Goal: Communication & Community: Answer question/provide support

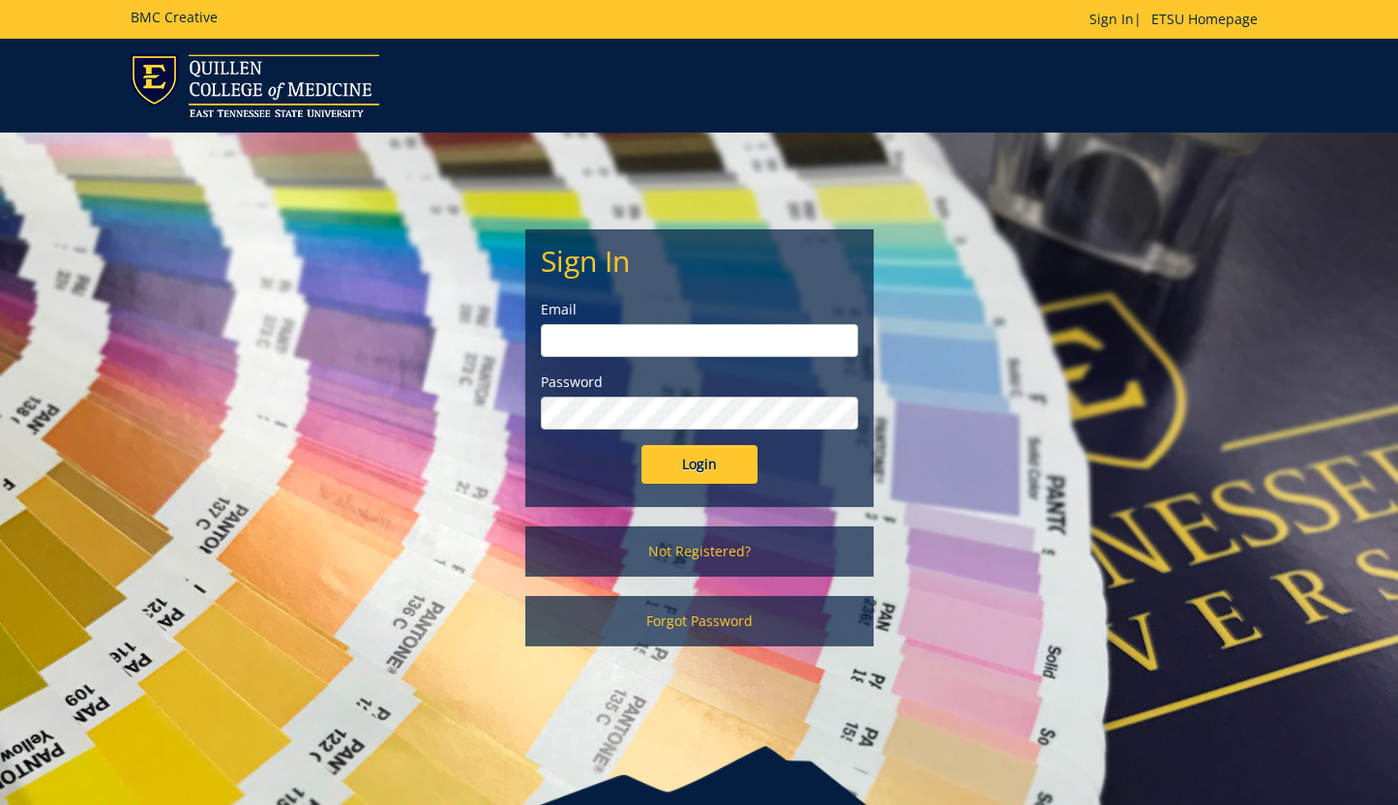
click at [699, 356] on input "email" at bounding box center [699, 340] width 317 height 33
type input "[EMAIL_ADDRESS][DOMAIN_NAME]"
click at [706, 465] on input "Login" at bounding box center [700, 464] width 116 height 39
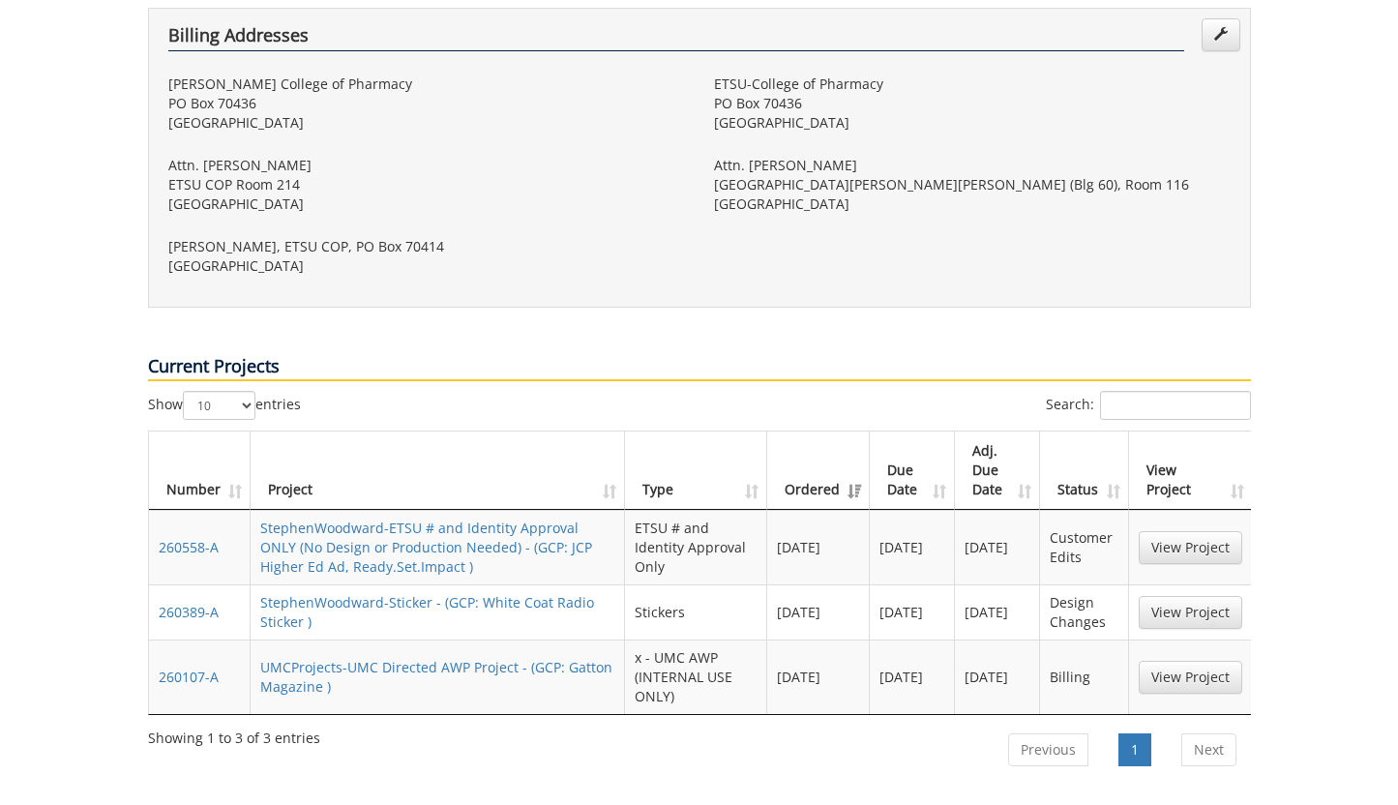
scroll to position [793, 0]
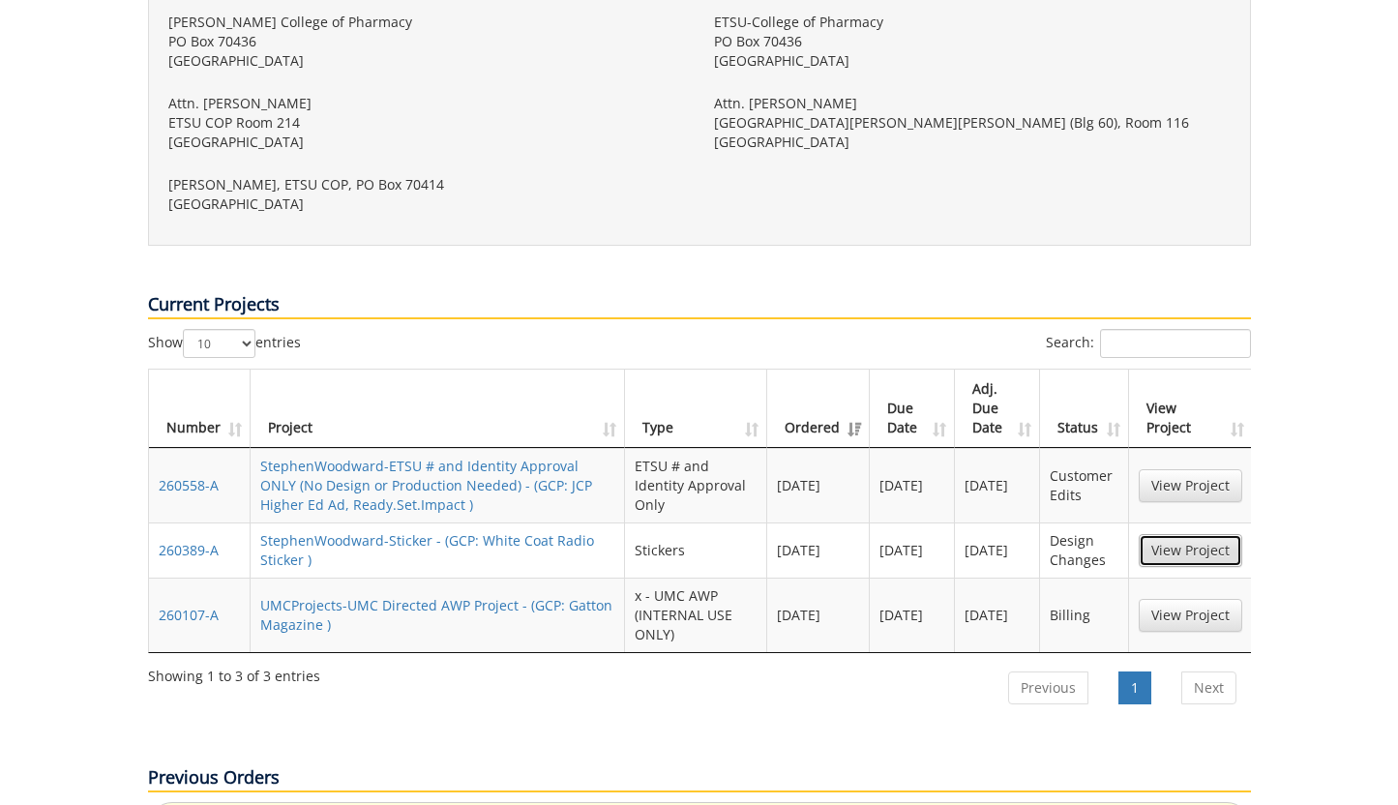
click at [1171, 534] on link "View Project" at bounding box center [1191, 550] width 104 height 33
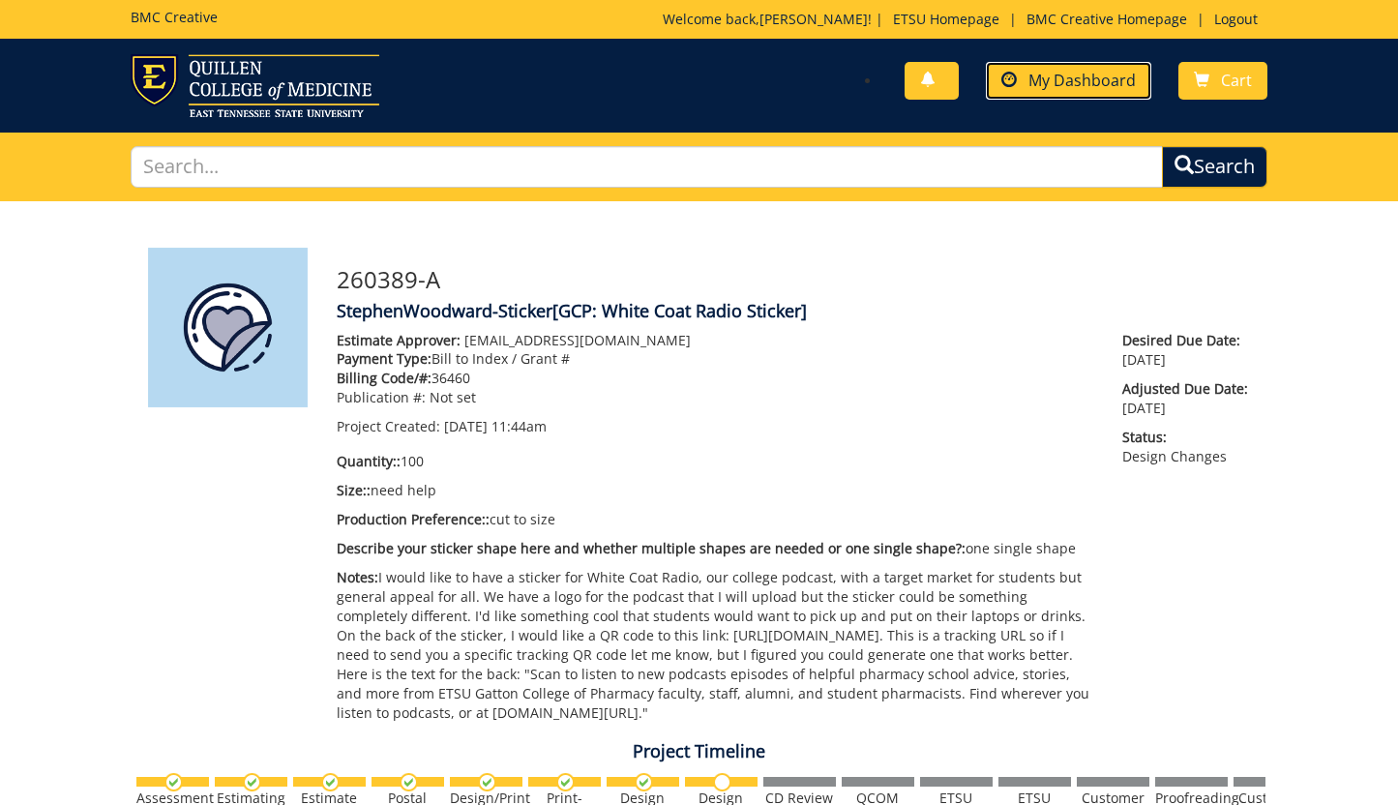
click at [1072, 69] on link "My Dashboard" at bounding box center [1068, 81] width 165 height 38
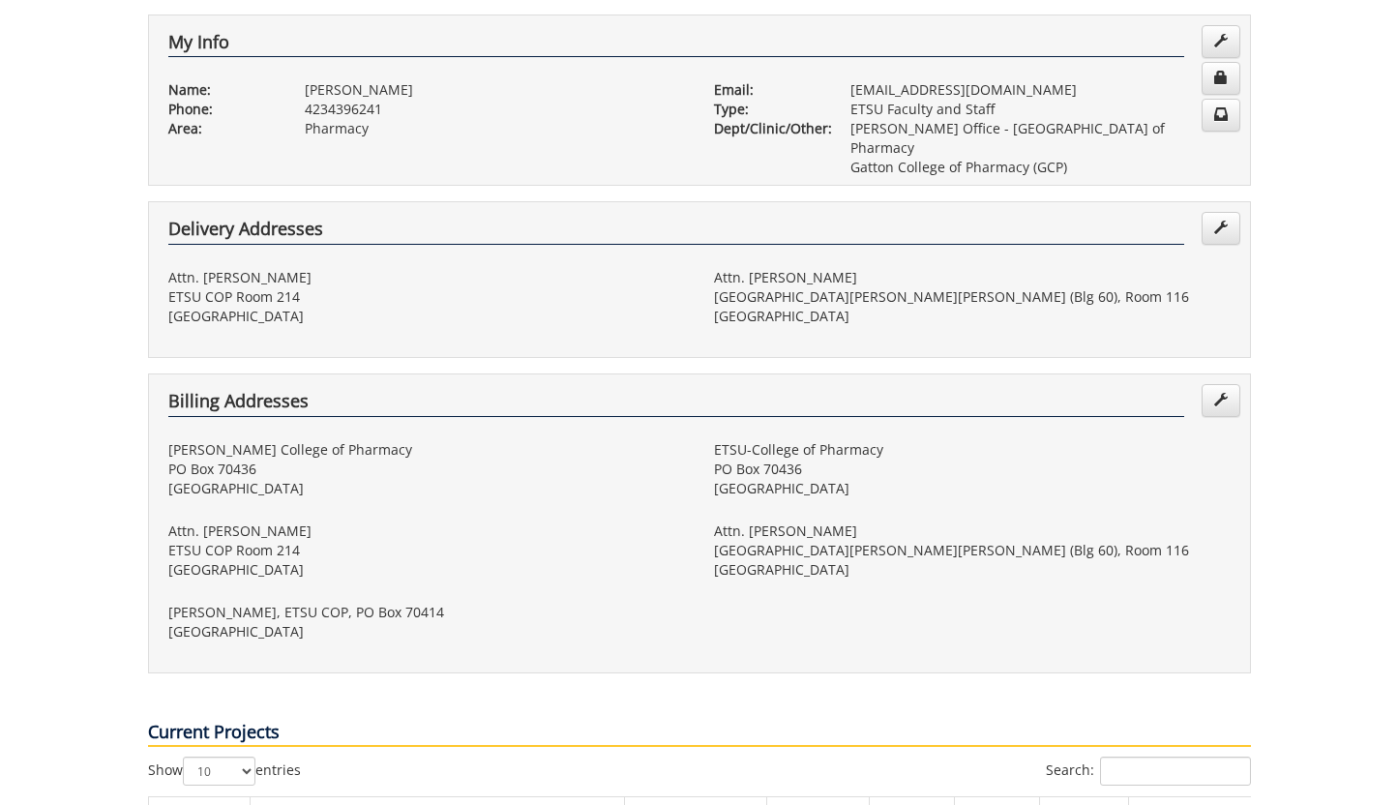
scroll to position [914, 0]
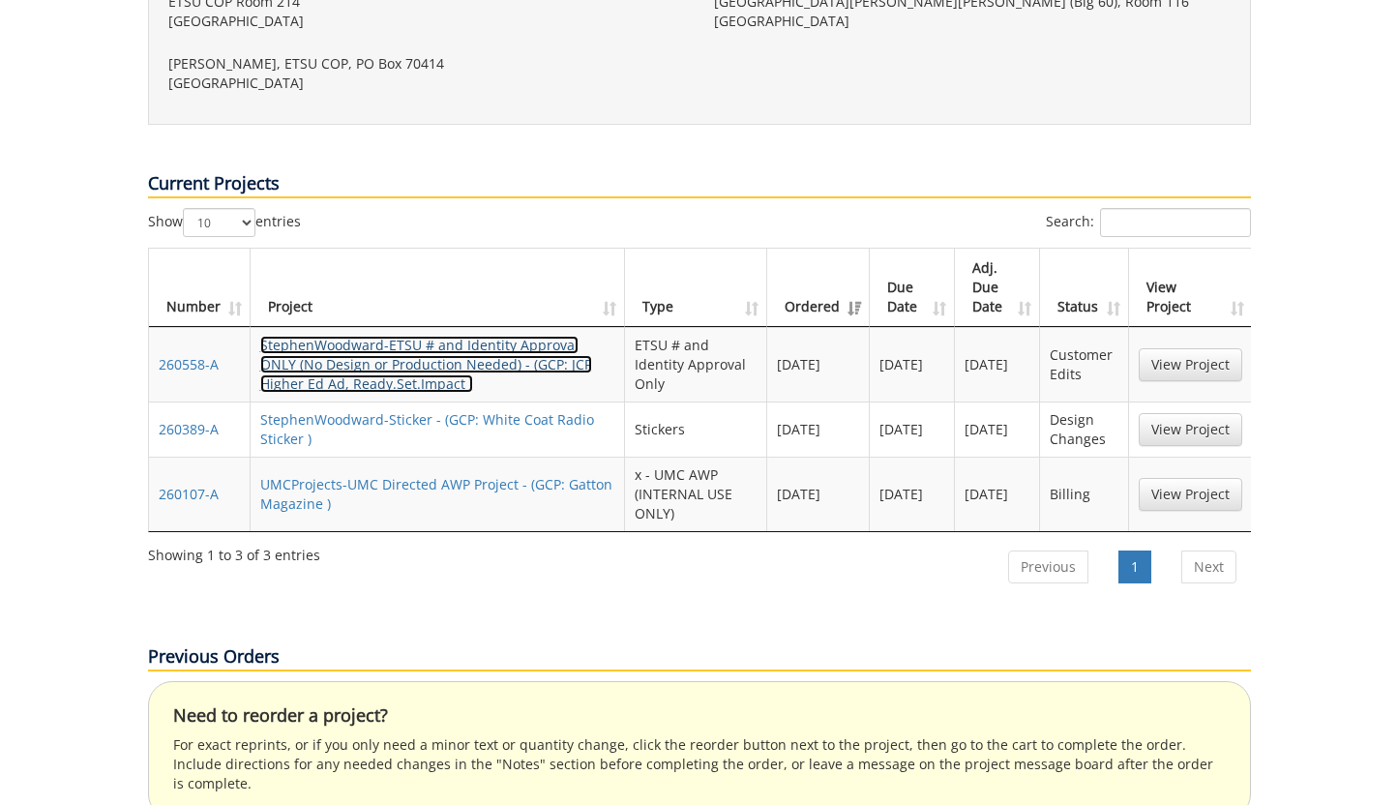
click at [499, 336] on link "StephenWoodward-ETSU # and Identity Approval ONLY (No Design or Production Need…" at bounding box center [426, 364] width 332 height 57
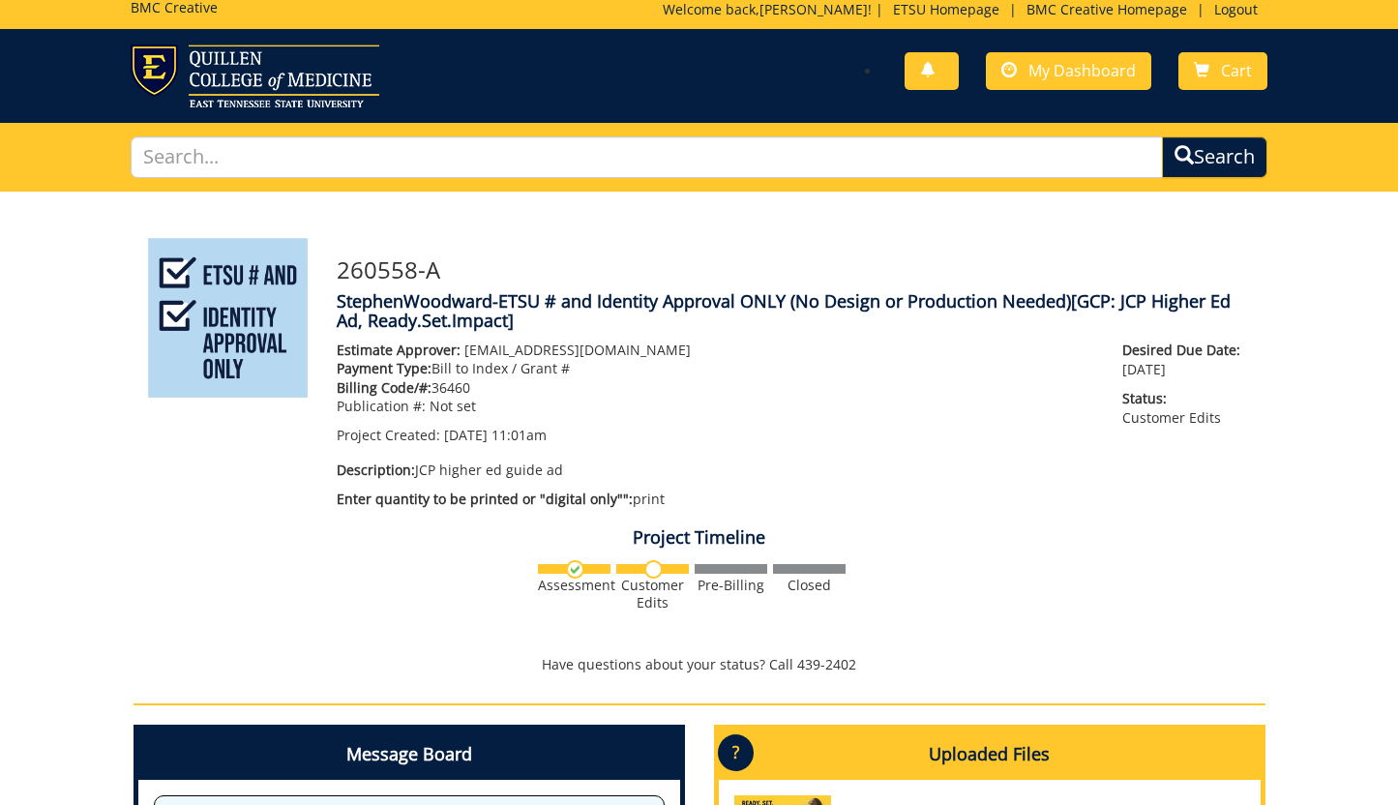
scroll to position [505, 0]
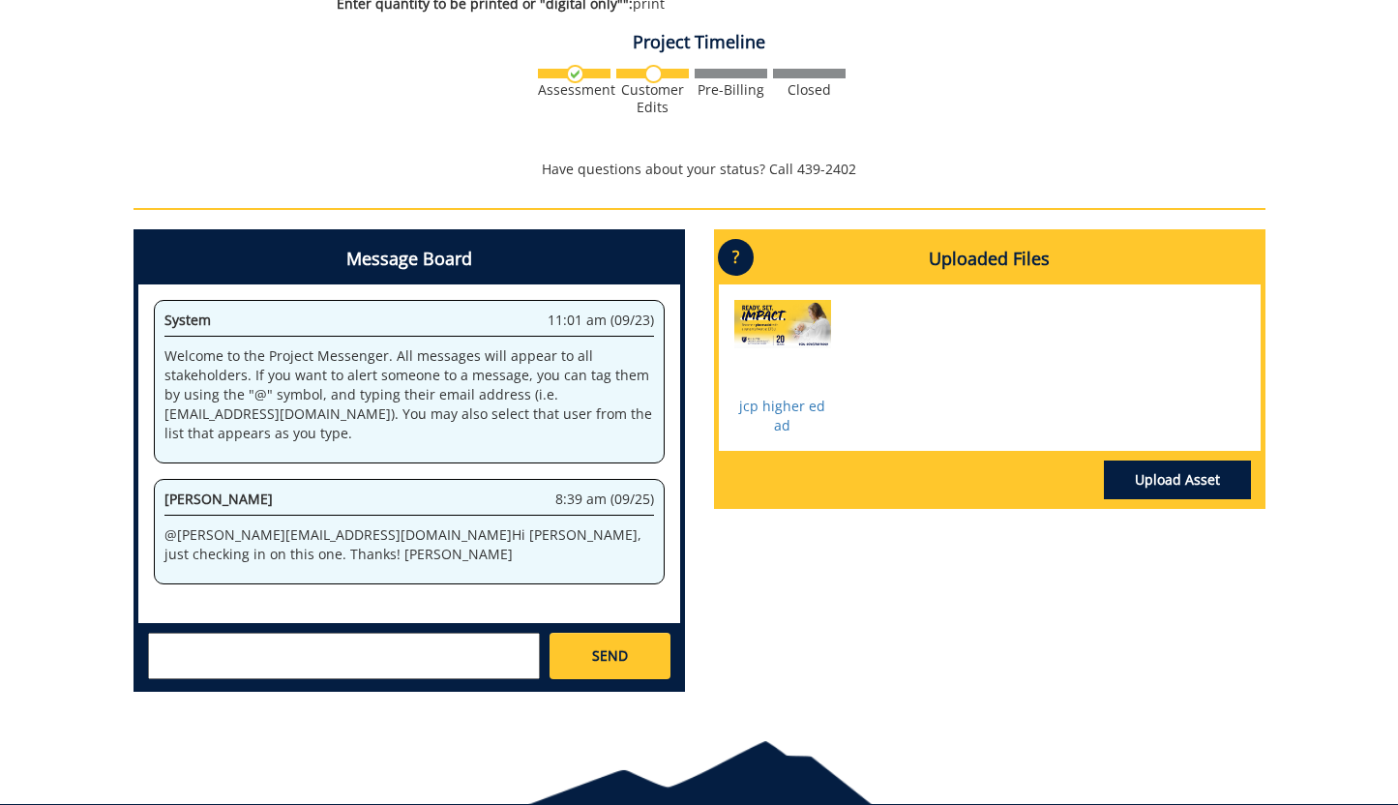
click at [489, 661] on textarea at bounding box center [344, 656] width 392 height 46
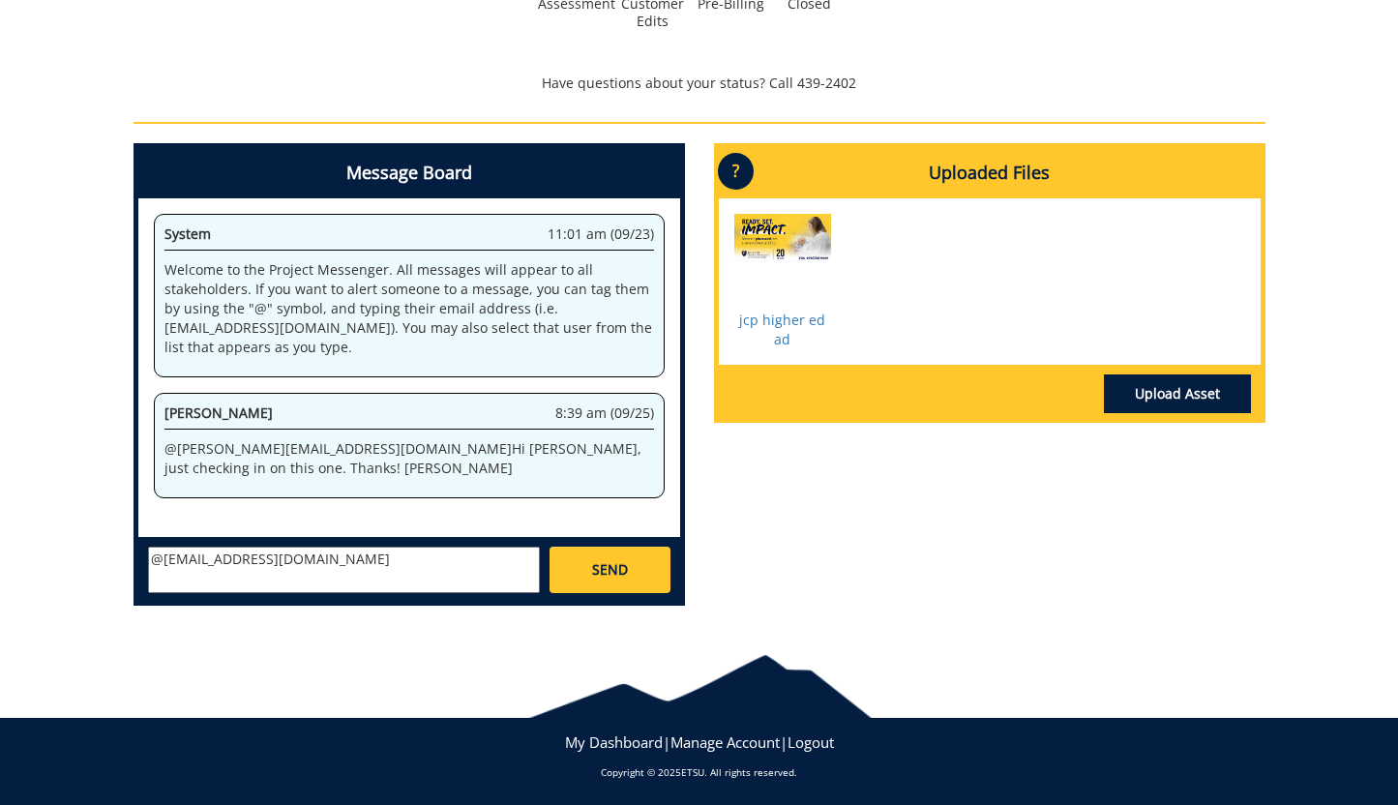
scroll to position [594, 0]
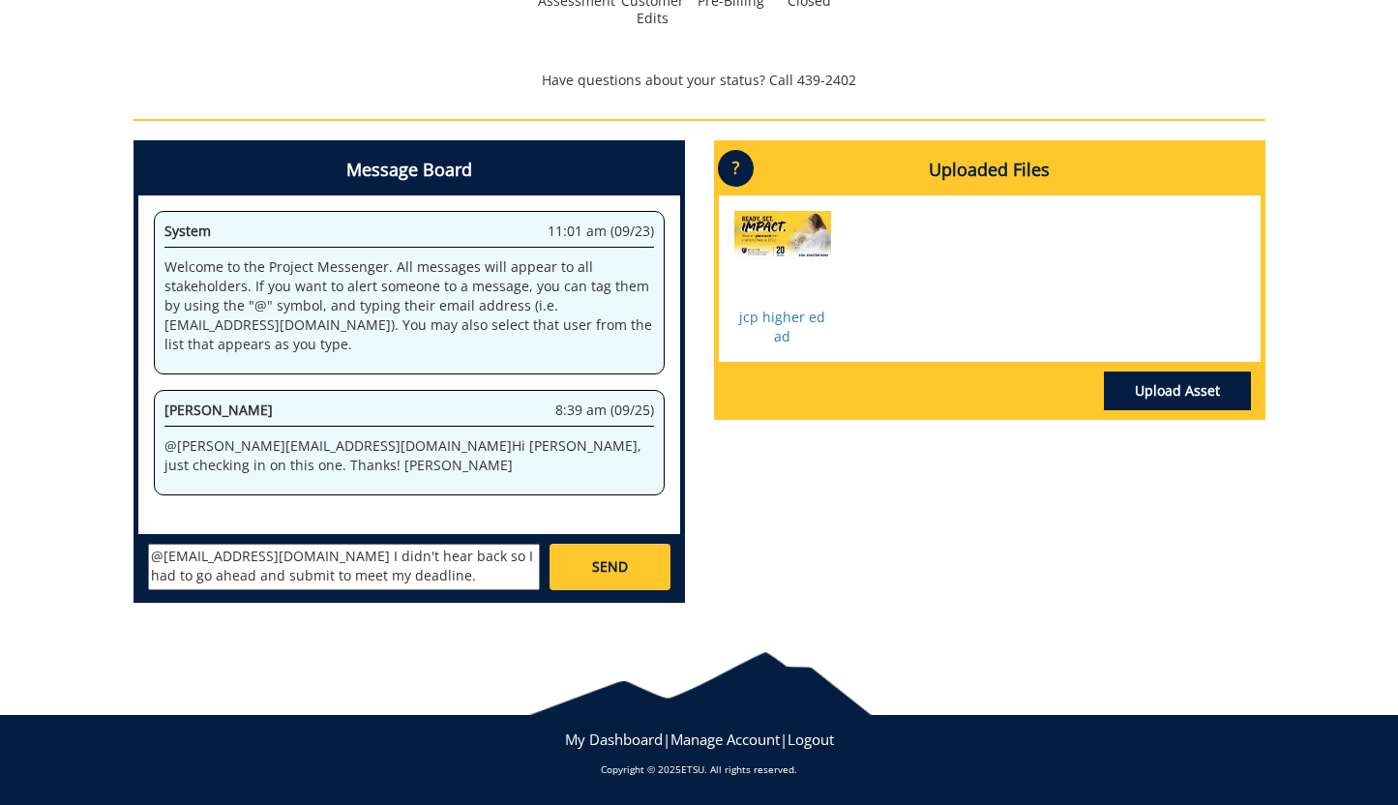
type textarea "@[EMAIL_ADDRESS][DOMAIN_NAME] I didn't hear back so I had to go ahead and submi…"
click at [790, 232] on div at bounding box center [783, 259] width 97 height 97
click at [773, 321] on link "jcp higher ed ad" at bounding box center [782, 327] width 86 height 38
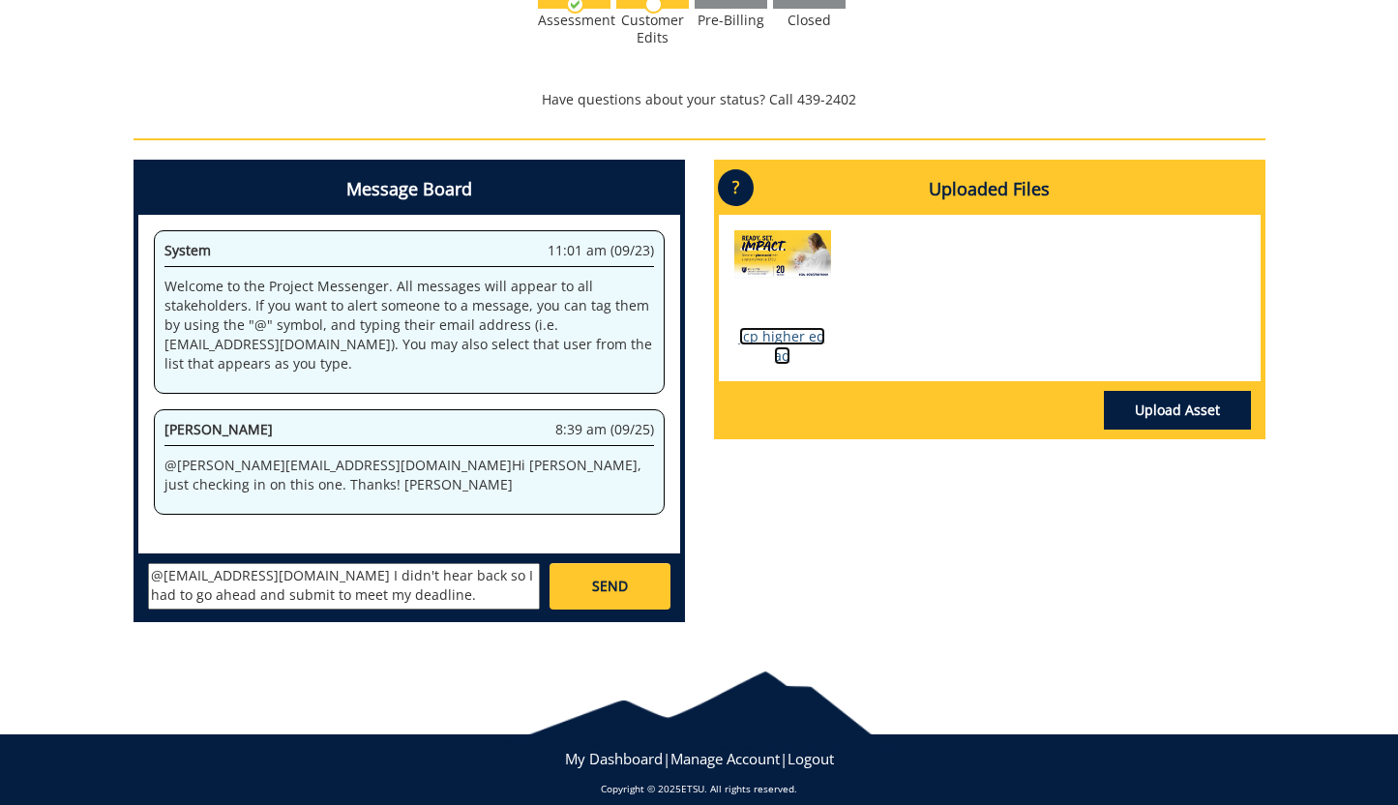
scroll to position [579, 0]
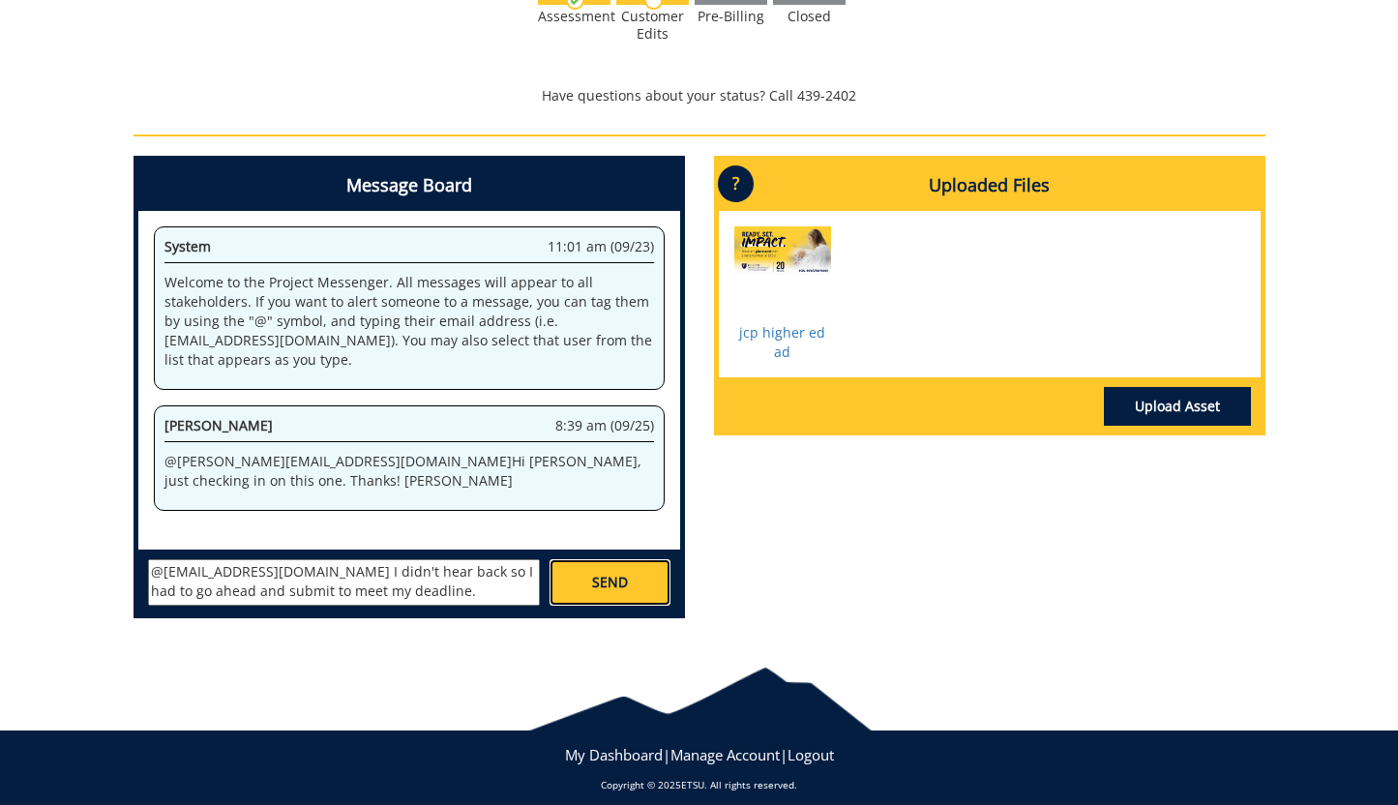
click at [624, 597] on link "SEND" at bounding box center [610, 582] width 120 height 46
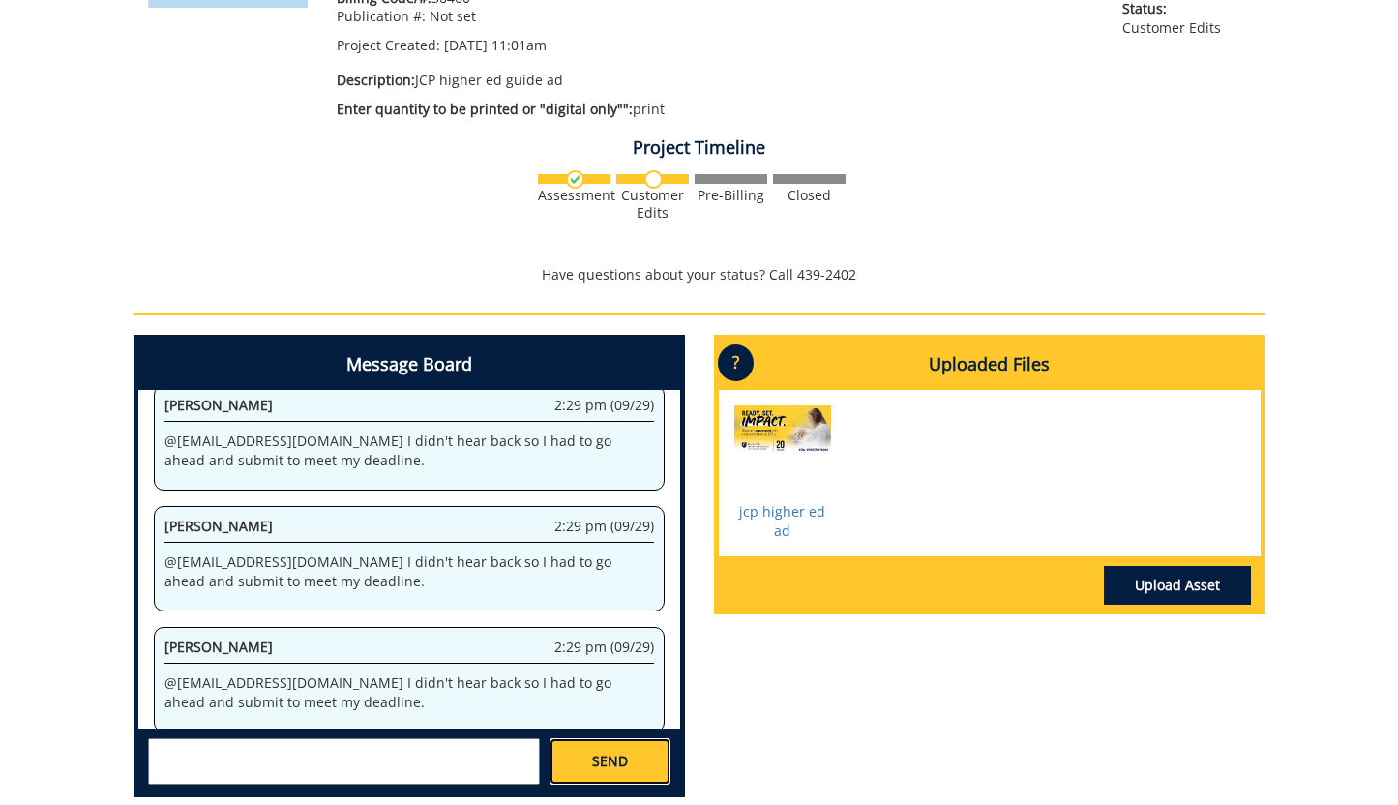
scroll to position [383, 0]
